Goal: Navigation & Orientation: Understand site structure

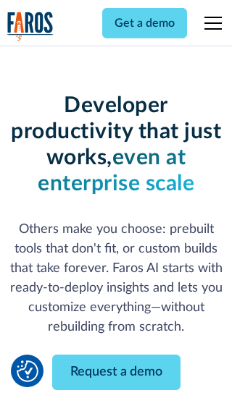
scroll to position [174, 0]
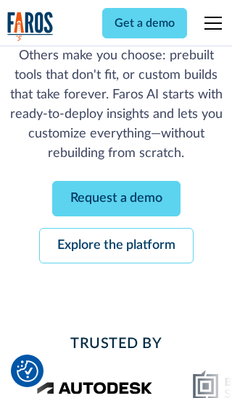
click at [116, 198] on link "Request a demo" at bounding box center [116, 198] width 128 height 35
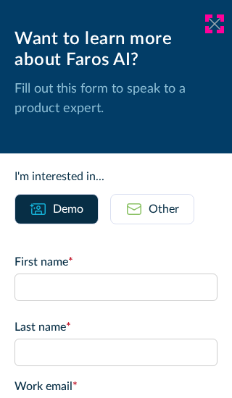
click at [214, 24] on icon at bounding box center [215, 23] width 12 height 11
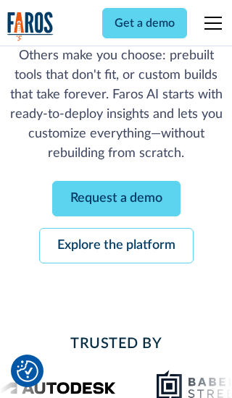
scroll to position [221, 0]
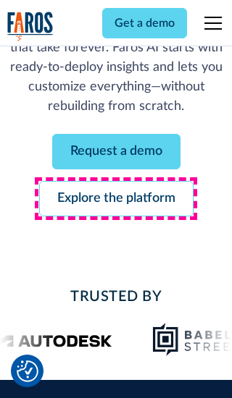
click at [116, 198] on link "Explore the platform" at bounding box center [116, 198] width 154 height 35
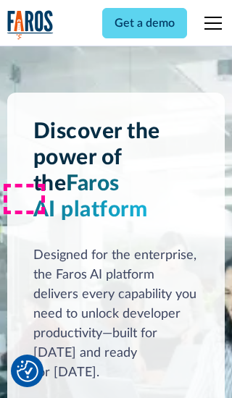
scroll to position [10878, 0]
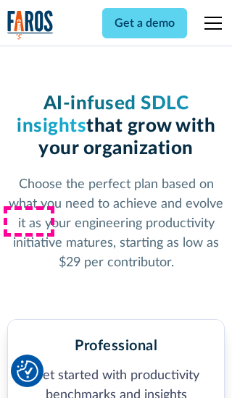
scroll to position [2244, 0]
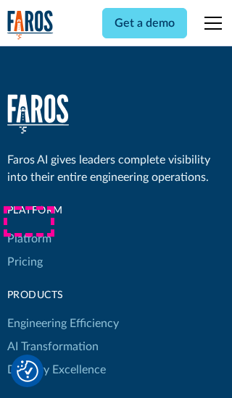
click at [28, 227] on link "Platform" at bounding box center [29, 238] width 44 height 23
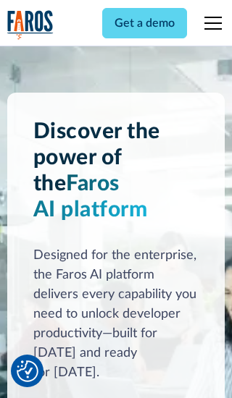
scroll to position [11343, 0]
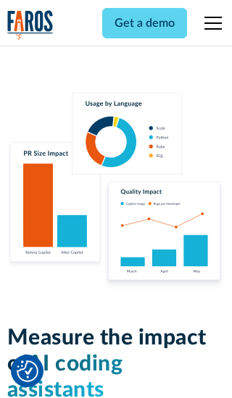
scroll to position [8952, 0]
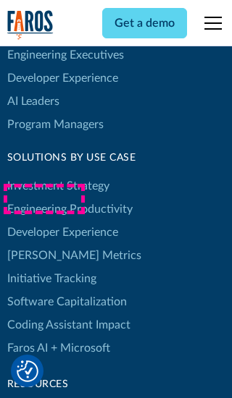
click at [43, 244] on link "[PERSON_NAME] Metrics" at bounding box center [74, 255] width 134 height 23
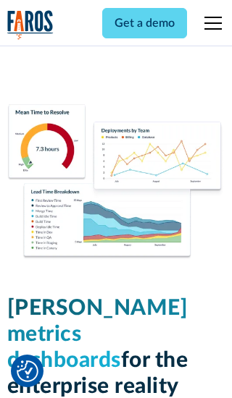
scroll to position [6341, 0]
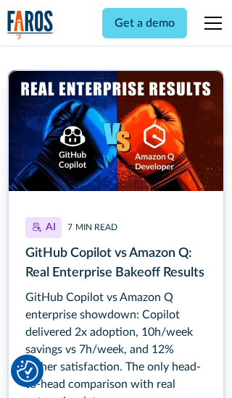
scroll to position [6527, 0]
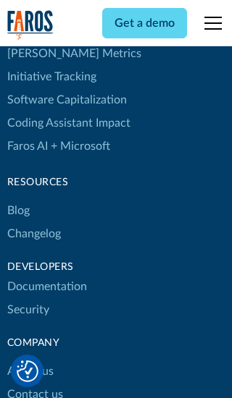
click at [33, 222] on link "Changelog" at bounding box center [34, 233] width 54 height 23
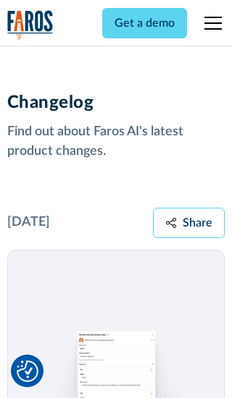
scroll to position [17492, 0]
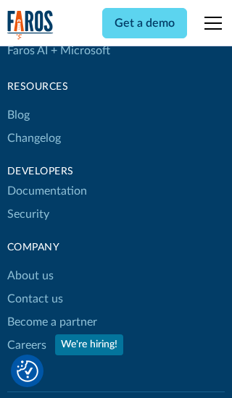
click at [30, 264] on link "About us" at bounding box center [30, 275] width 46 height 23
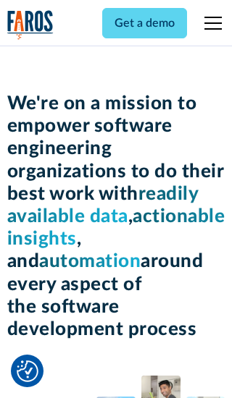
scroll to position [4994, 0]
